Goal: Task Accomplishment & Management: Use online tool/utility

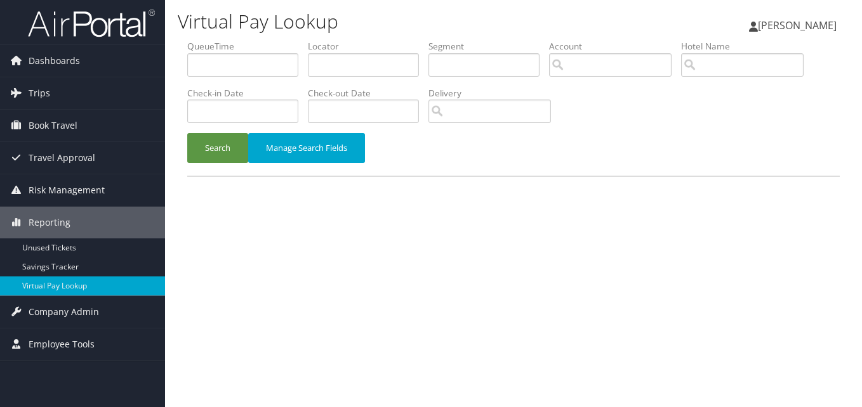
click at [748, 407] on html "Menu Dashboards ► AirPortal 360™ (Manager) My Travel Dashboard Trips ► Airtiner…" at bounding box center [431, 203] width 862 height 407
click at [661, 0] on div "Virtual Pay Lookup Luke Perry Luke Perry My Settings Travel Agency Contacts Vie…" at bounding box center [513, 20] width 697 height 40
click at [491, 237] on div "Virtual Pay Lookup Luke Perry Luke Perry My Settings Travel Agency Contacts Vie…" at bounding box center [513, 203] width 697 height 407
drag, startPoint x: 443, startPoint y: 65, endPoint x: 430, endPoint y: 65, distance: 13.3
click at [430, 40] on ul "QueueTime Locator Segment Account Traveler Hotel Name Check-in Date Check-out D…" at bounding box center [513, 40] width 652 height 0
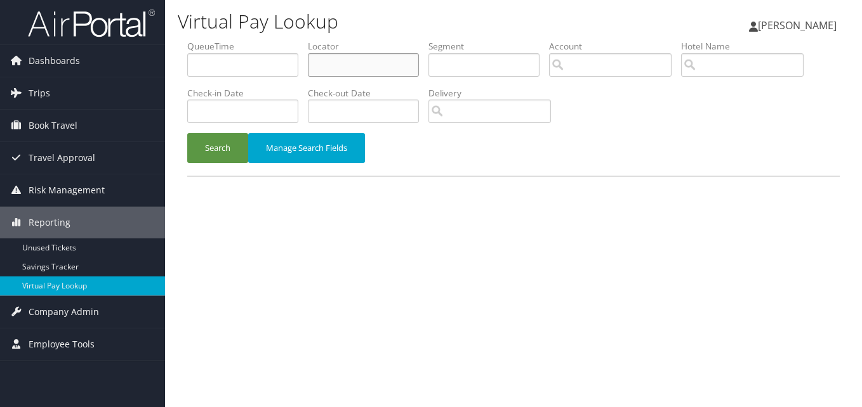
click at [393, 69] on input "text" at bounding box center [363, 64] width 111 height 23
click at [241, 69] on input "text" at bounding box center [242, 64] width 111 height 23
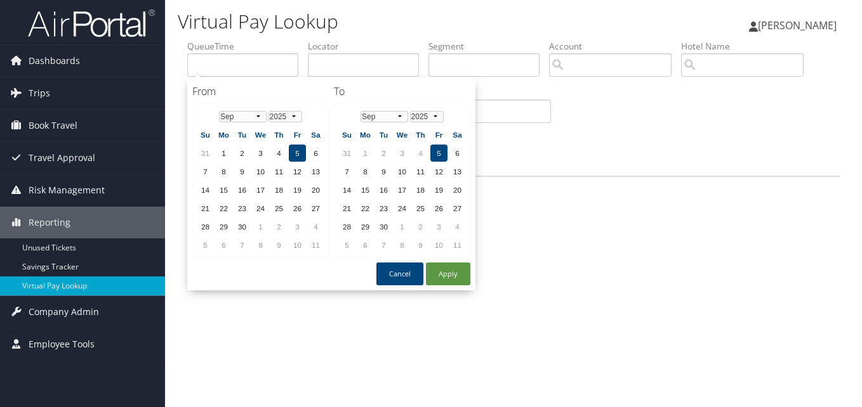
click at [652, 228] on div "Virtual Pay Lookup Luke Perry Luke Perry My Settings Travel Agency Contacts Vie…" at bounding box center [513, 203] width 697 height 407
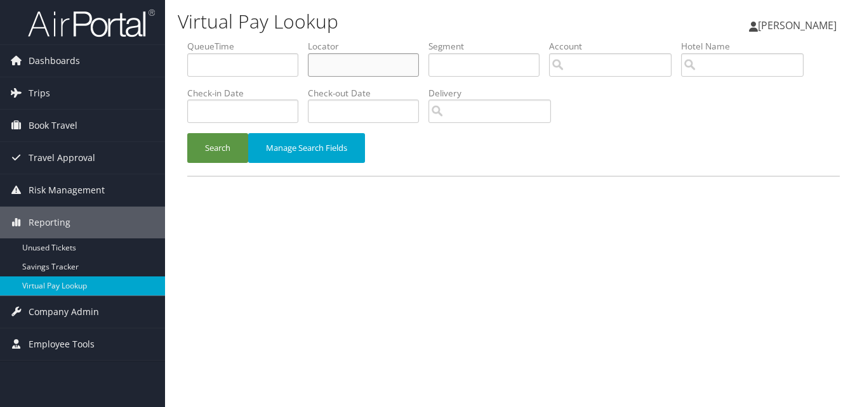
click at [315, 61] on input "text" at bounding box center [363, 64] width 111 height 23
paste input "JOOOQX"
type input "JOOOQX"
click at [187, 133] on button "Search" at bounding box center [217, 148] width 61 height 30
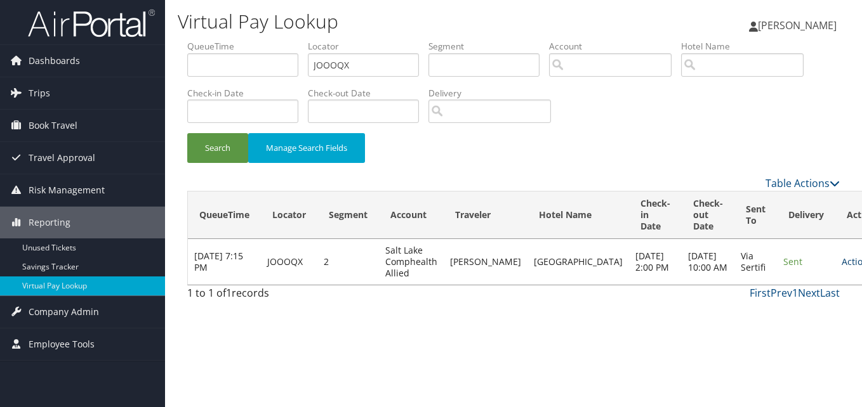
click at [842, 262] on link "Actions" at bounding box center [862, 262] width 40 height 12
click at [792, 303] on link "Logs" at bounding box center [785, 308] width 80 height 22
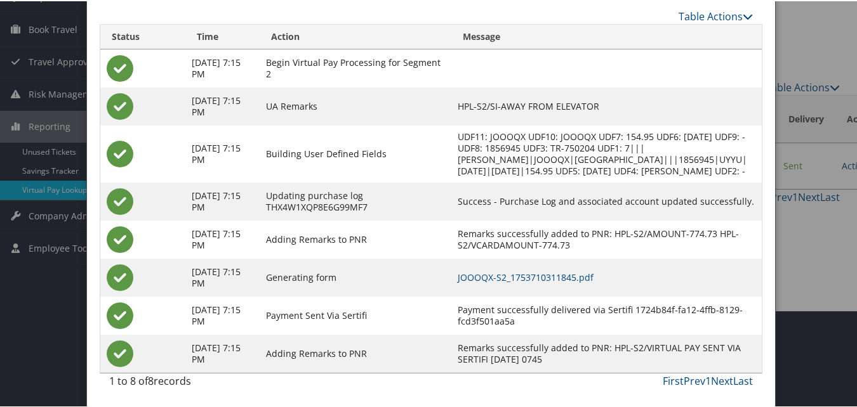
scroll to position [109, 0]
click at [527, 275] on link "JOOOQX-S2_1753710311845.pdf" at bounding box center [526, 276] width 136 height 12
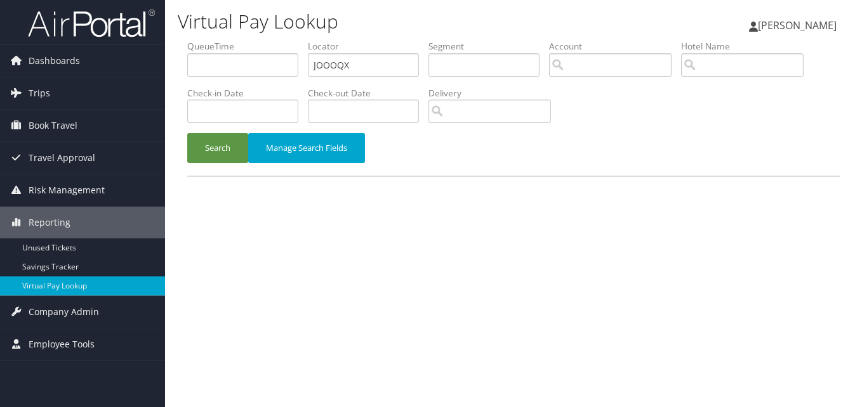
click at [249, 40] on ul "QueueTime Locator JOOOQX Segment Account Traveler Hotel Name Check-in Date Chec…" at bounding box center [513, 40] width 652 height 0
drag, startPoint x: 371, startPoint y: 63, endPoint x: 198, endPoint y: 80, distance: 174.0
click at [199, 40] on ul "QueueTime Locator JOOOQX Segment Account Traveler Hotel Name Check-in Date Chec…" at bounding box center [513, 40] width 652 height 0
type input "QLZKWS"
click at [187, 133] on button "Search" at bounding box center [217, 148] width 61 height 30
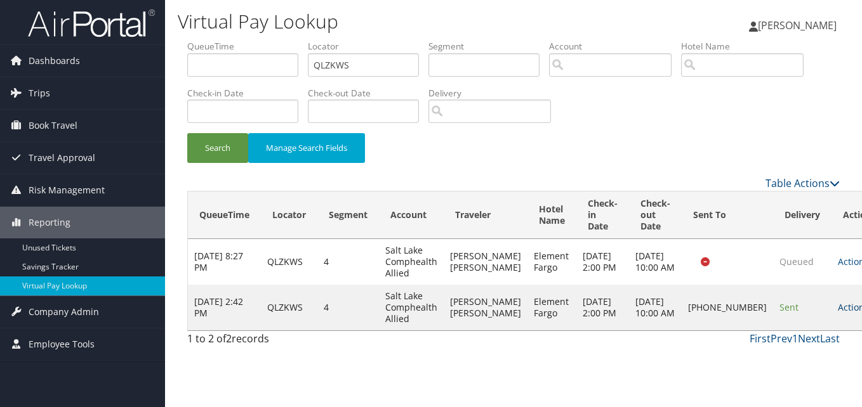
click at [838, 313] on link "Actions" at bounding box center [858, 307] width 40 height 12
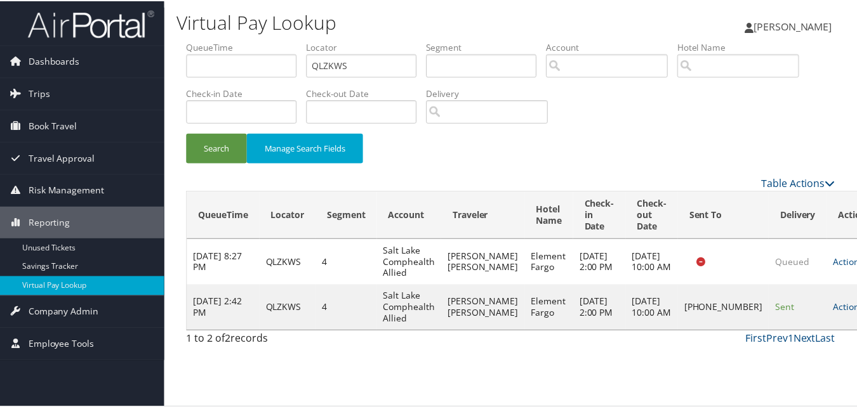
scroll to position [1, 0]
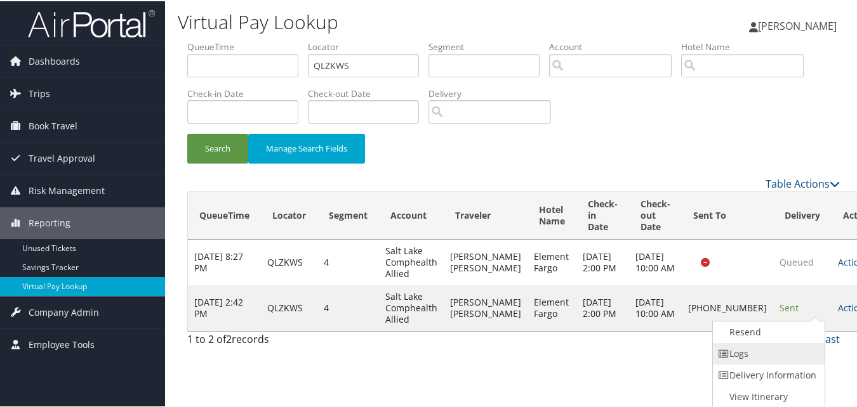
click at [781, 347] on link "Logs" at bounding box center [767, 353] width 109 height 22
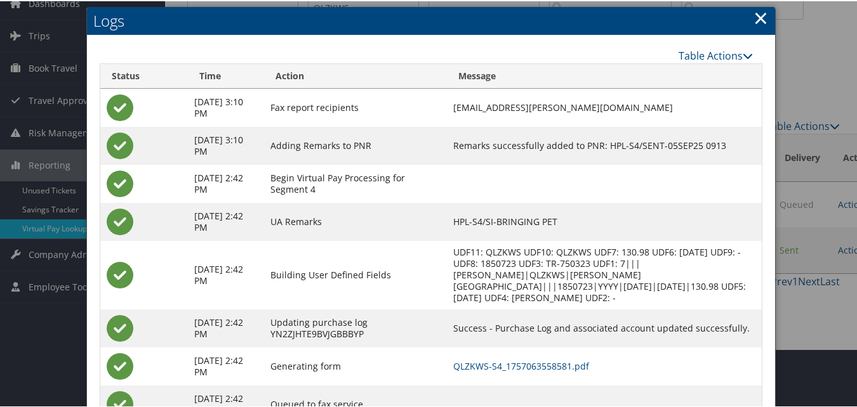
scroll to position [109, 0]
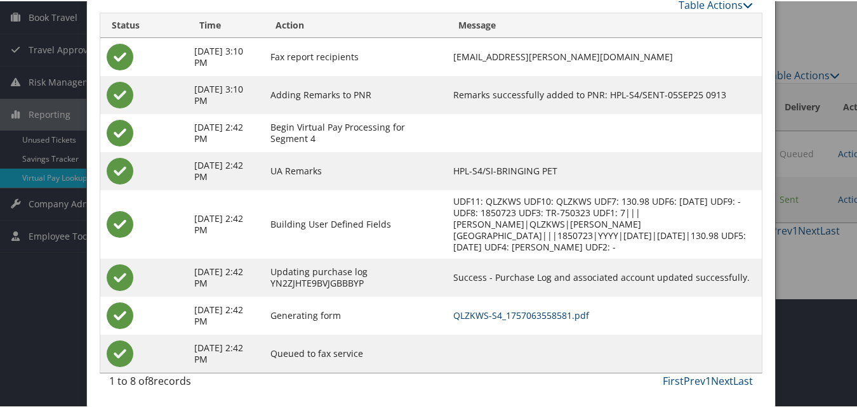
click at [515, 313] on link "QLZKWS-S4_1757063558581.pdf" at bounding box center [521, 314] width 136 height 12
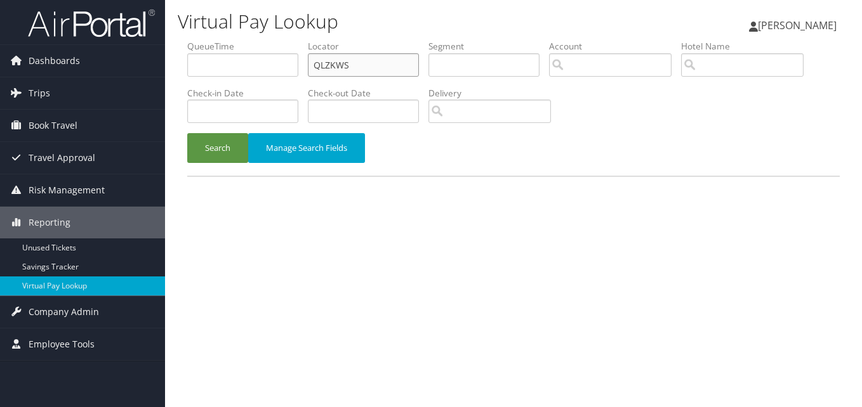
drag, startPoint x: 357, startPoint y: 63, endPoint x: 235, endPoint y: 64, distance: 121.9
click at [236, 40] on ul "QueueTime Locator QLZKWS Segment Account Traveler Hotel Name Check-in Date Chec…" at bounding box center [513, 40] width 652 height 0
paste input "AGQCWY"
type input "AGQCWY"
click at [239, 144] on button "Search" at bounding box center [217, 148] width 61 height 30
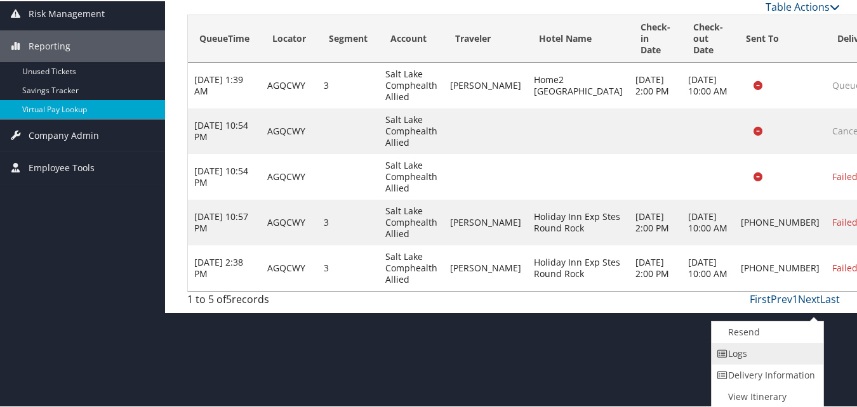
click at [747, 353] on link "Logs" at bounding box center [765, 353] width 109 height 22
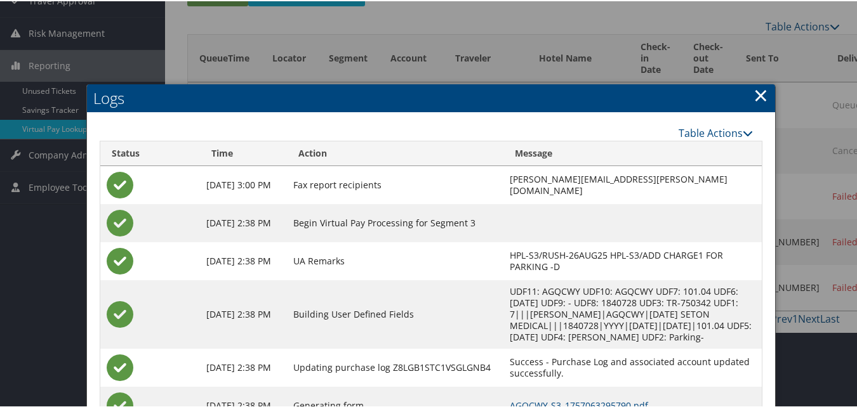
scroll to position [248, 0]
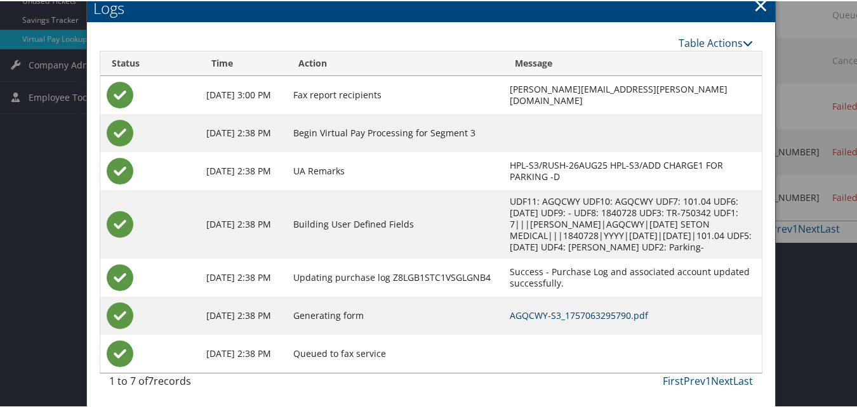
click at [523, 312] on link "AGQCWY-S3_1757063295790.pdf" at bounding box center [579, 314] width 138 height 12
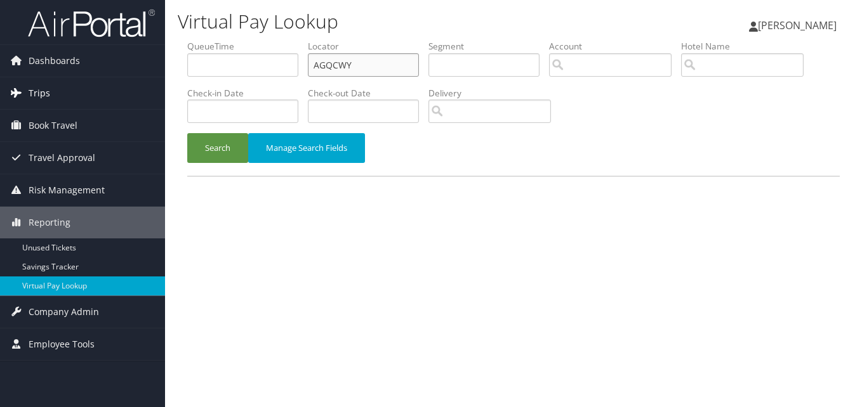
drag, startPoint x: 359, startPoint y: 65, endPoint x: 119, endPoint y: 81, distance: 241.0
click at [105, 70] on div "Dashboards AirPortal 360™ (Manager) My Travel Dashboard Trips Airtinerary® Look…" at bounding box center [431, 203] width 862 height 407
paste input "UCIKFQ"
type input "UCIKFQ"
click at [206, 142] on button "Search" at bounding box center [217, 148] width 61 height 30
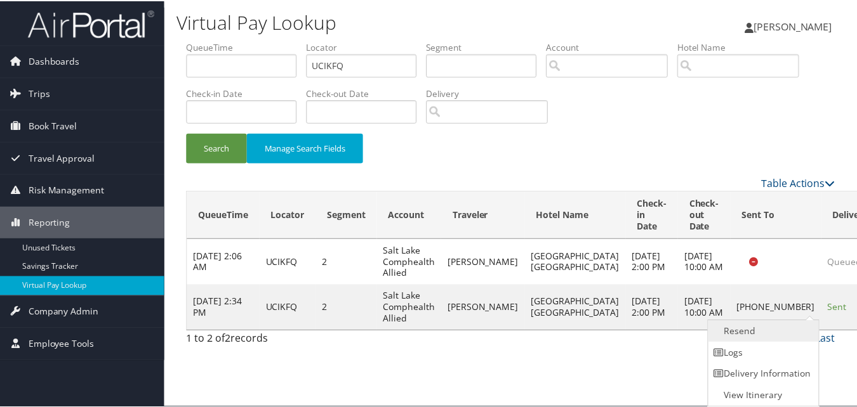
scroll to position [1, 0]
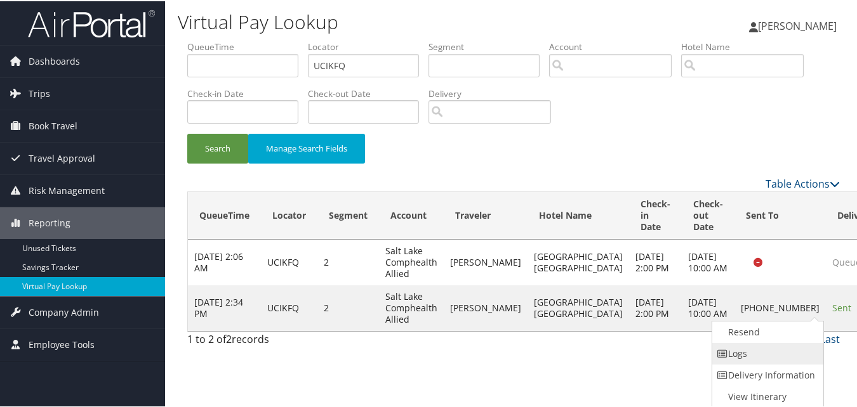
click at [756, 350] on link "Logs" at bounding box center [766, 353] width 109 height 22
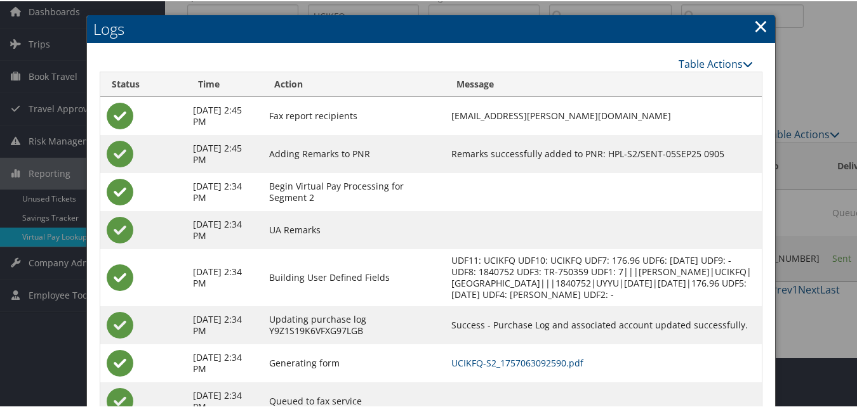
scroll to position [98, 0]
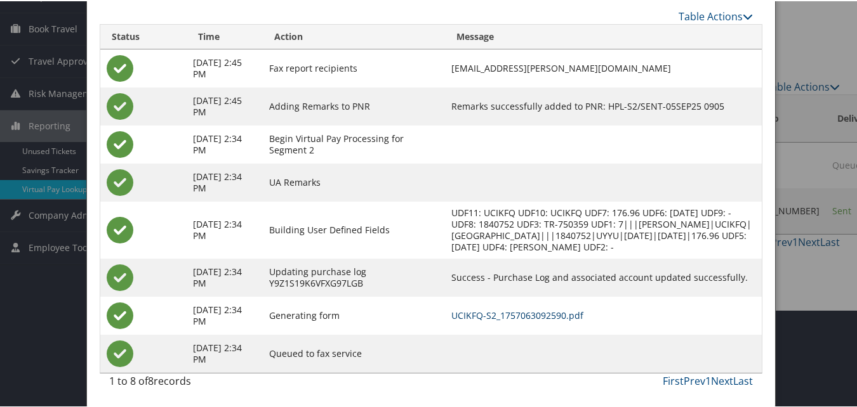
click at [521, 308] on link "UCIKFQ-S2_1757063092590.pdf" at bounding box center [517, 314] width 132 height 12
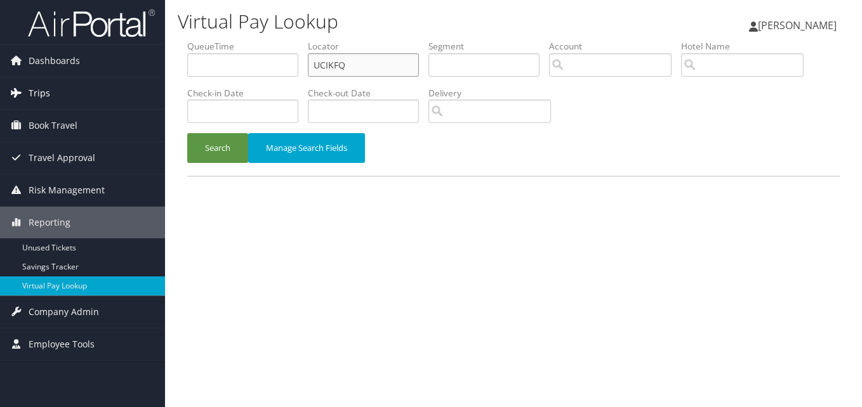
drag, startPoint x: 215, startPoint y: 84, endPoint x: 131, endPoint y: 83, distance: 83.8
click at [131, 83] on div "Dashboards AirPortal 360™ (Manager) My Travel Dashboard Trips Airtinerary® Look…" at bounding box center [431, 203] width 862 height 407
paste input "KSRJNS"
type input "KSRJNS"
click at [209, 147] on button "Search" at bounding box center [217, 148] width 61 height 30
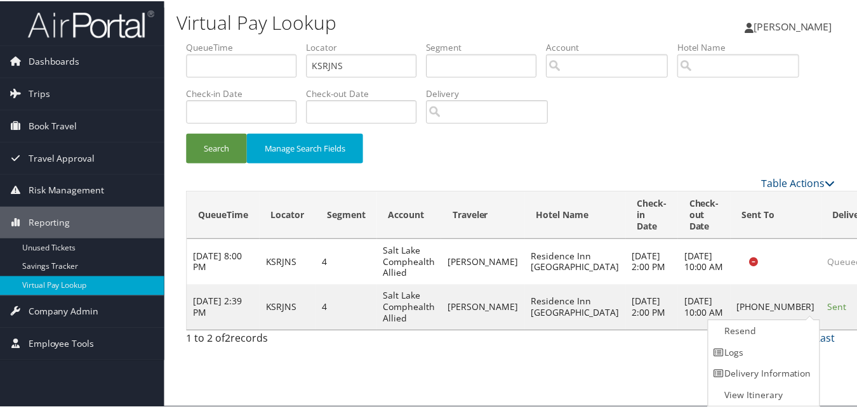
scroll to position [1, 0]
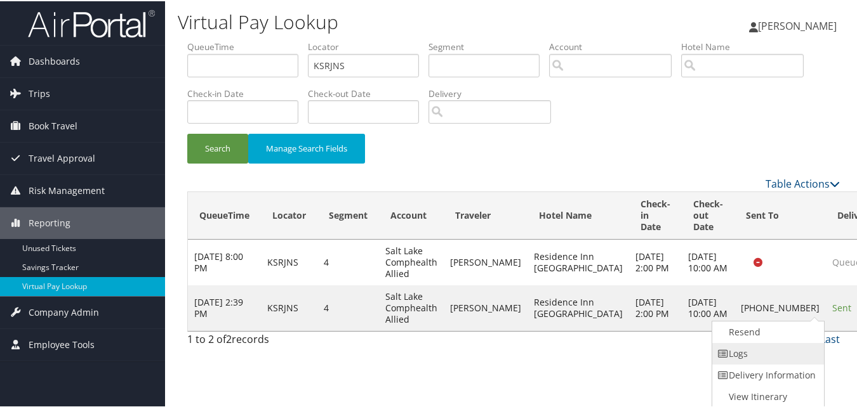
click at [761, 348] on link "Logs" at bounding box center [766, 353] width 109 height 22
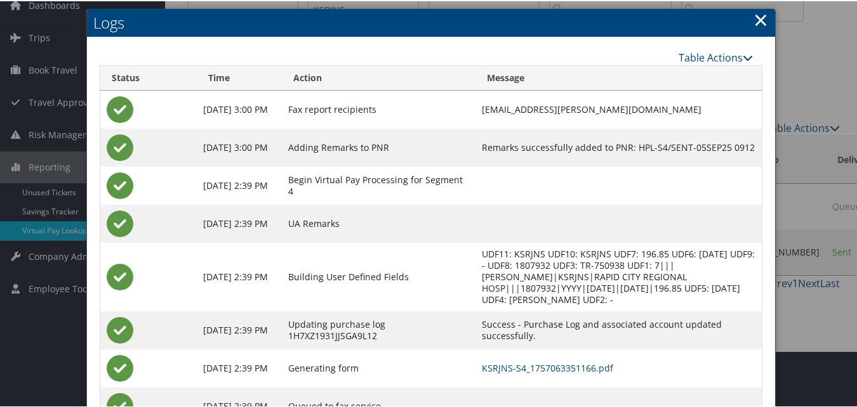
scroll to position [109, 0]
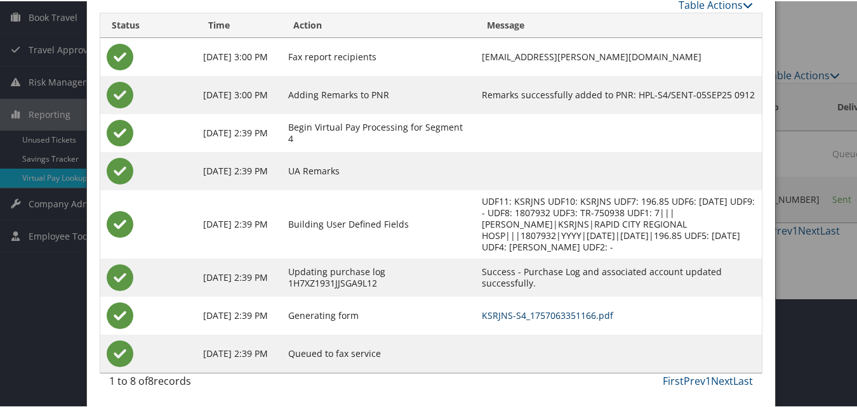
click at [527, 310] on link "KSRJNS-S4_1757063351166.pdf" at bounding box center [547, 314] width 131 height 12
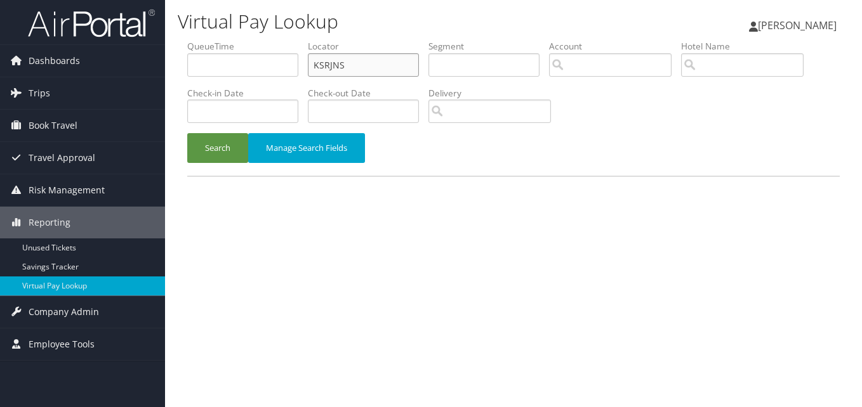
drag, startPoint x: 318, startPoint y: 69, endPoint x: 211, endPoint y: 75, distance: 106.8
click at [211, 40] on ul "QueueTime Locator KSRJNS Segment Account Traveler Hotel Name Check-in Date Chec…" at bounding box center [513, 40] width 652 height 0
paste input "SLMGHX"
type input "SLMGHX"
click at [187, 133] on button "Search" at bounding box center [217, 148] width 61 height 30
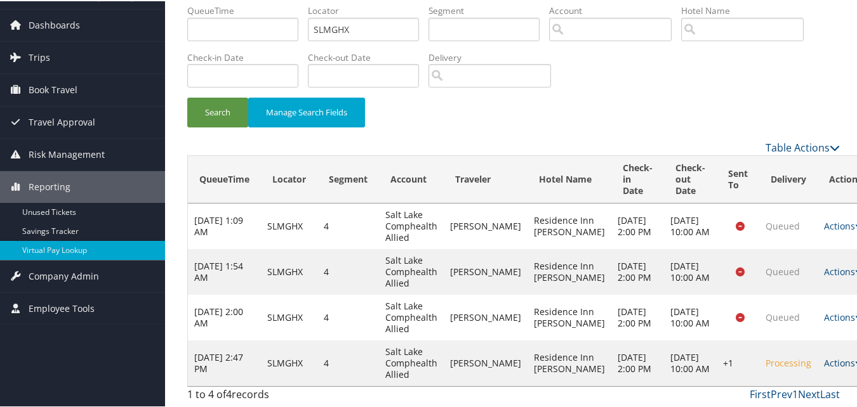
click at [824, 356] on link "Actions" at bounding box center [844, 362] width 40 height 12
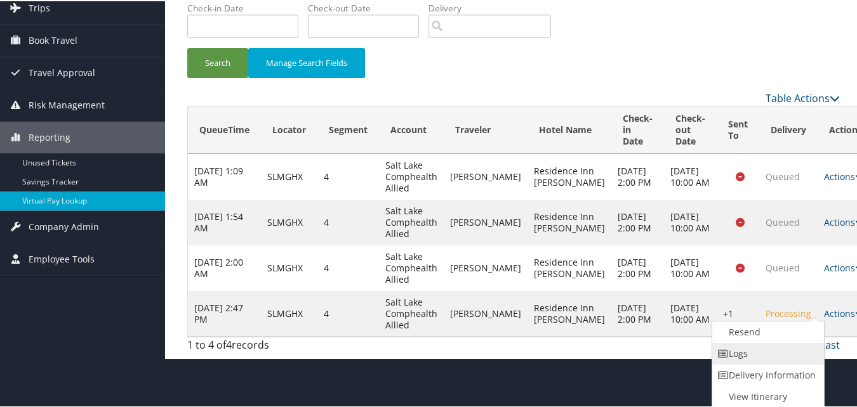
click at [783, 362] on link "Logs" at bounding box center [766, 353] width 109 height 22
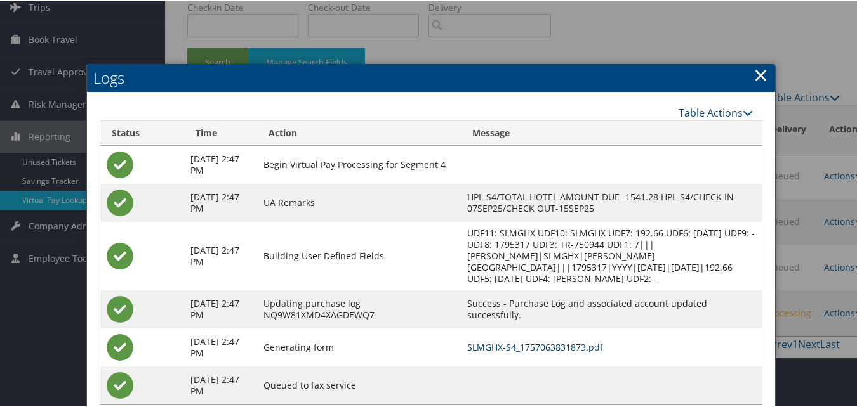
scroll to position [130, 0]
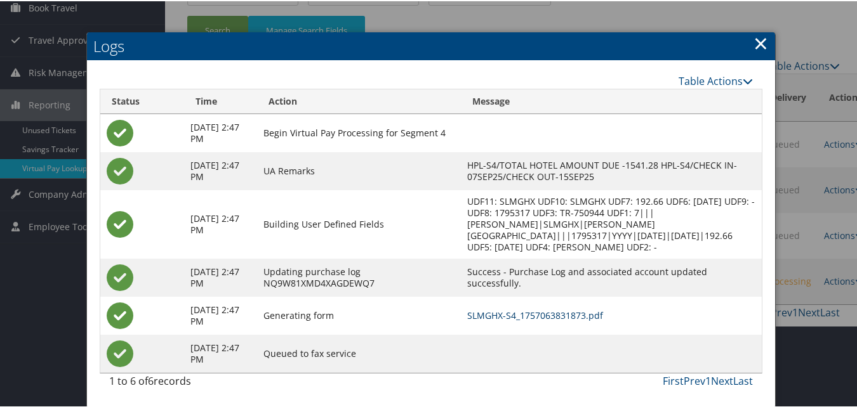
click at [544, 314] on link "SLMGHX-S4_1757063831873.pdf" at bounding box center [535, 314] width 136 height 12
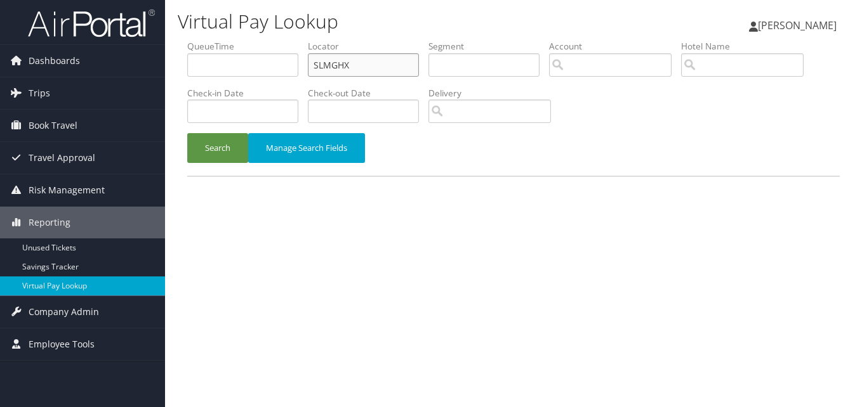
drag, startPoint x: 374, startPoint y: 67, endPoint x: 170, endPoint y: 71, distance: 204.4
click at [168, 67] on div "Virtual Pay Lookup [PERSON_NAME] [PERSON_NAME] My Settings Travel Agency Contac…" at bounding box center [513, 203] width 697 height 407
paste input "JLAUVL"
type input "JLAUVL"
click at [187, 133] on button "Search" at bounding box center [217, 148] width 61 height 30
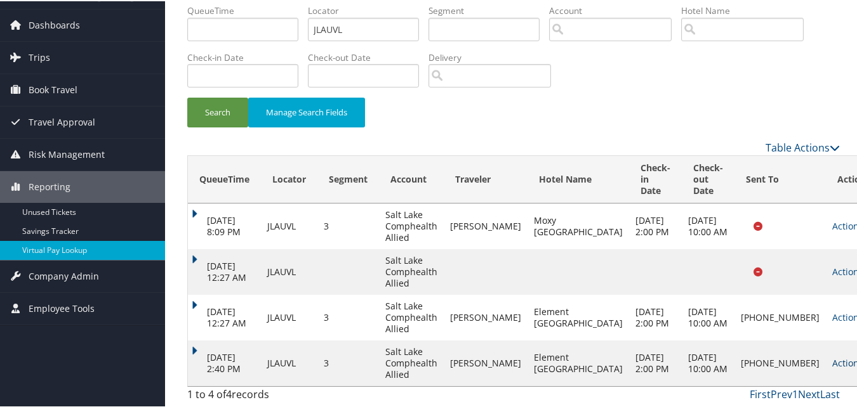
click at [832, 363] on link "Actions" at bounding box center [852, 362] width 40 height 12
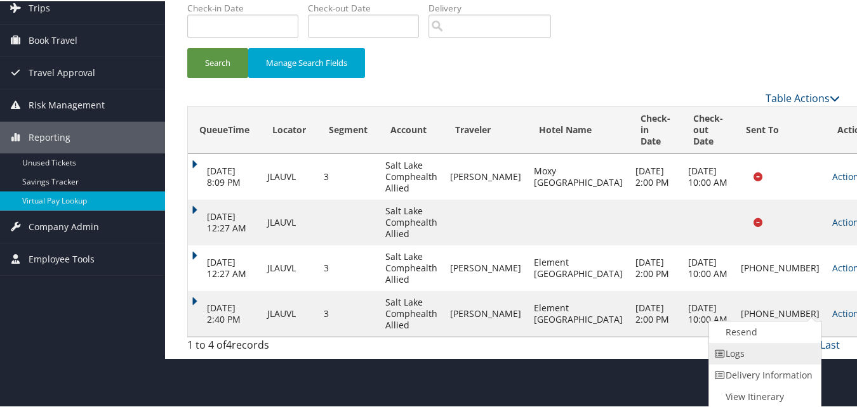
click at [761, 357] on link "Logs" at bounding box center [763, 353] width 109 height 22
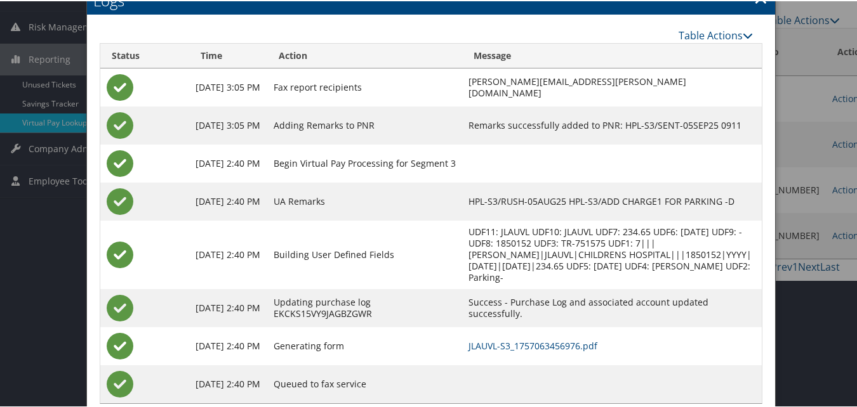
scroll to position [195, 0]
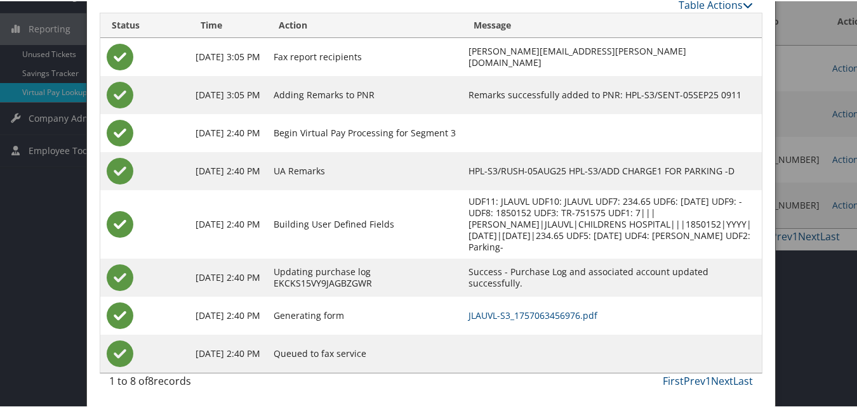
click at [538, 320] on td "JLAUVL-S3_1757063456976.pdf" at bounding box center [612, 315] width 300 height 38
click at [537, 316] on link "JLAUVL-S3_1757063456976.pdf" at bounding box center [532, 314] width 129 height 12
